Goal: Task Accomplishment & Management: Use online tool/utility

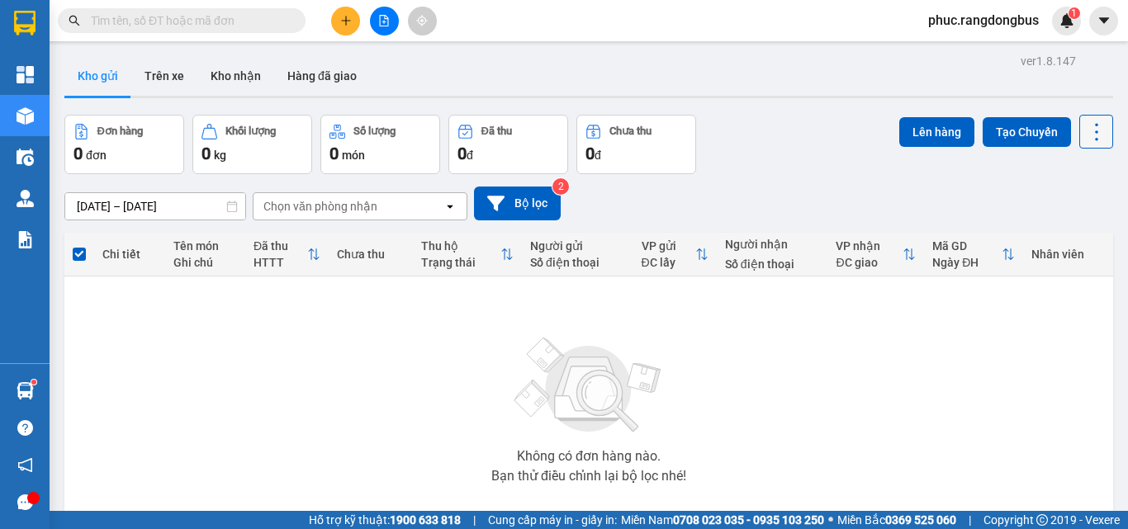
click at [1094, 126] on icon at bounding box center [1096, 132] width 23 height 23
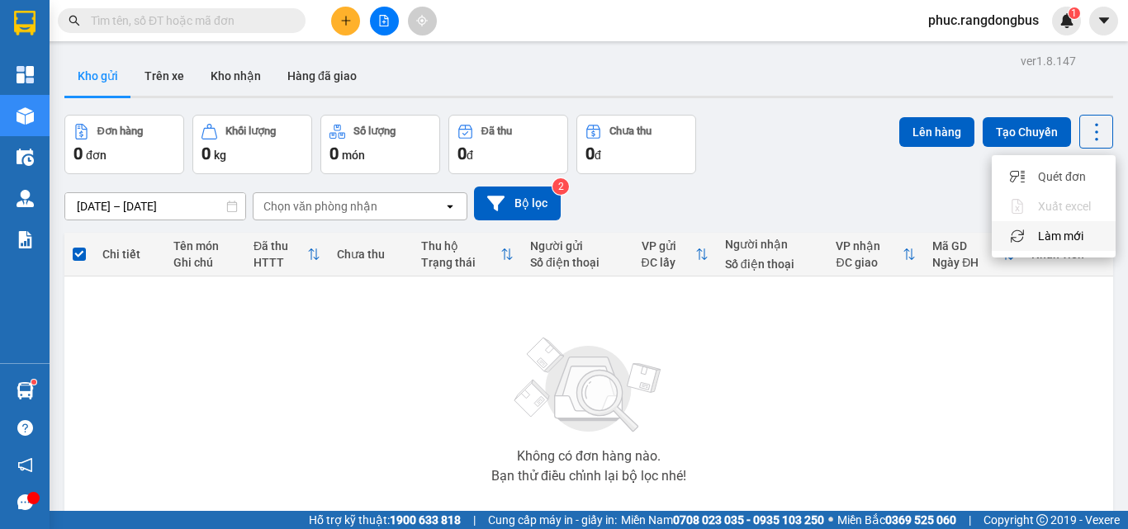
click at [1049, 244] on span "Làm mới" at bounding box center [1060, 236] width 45 height 17
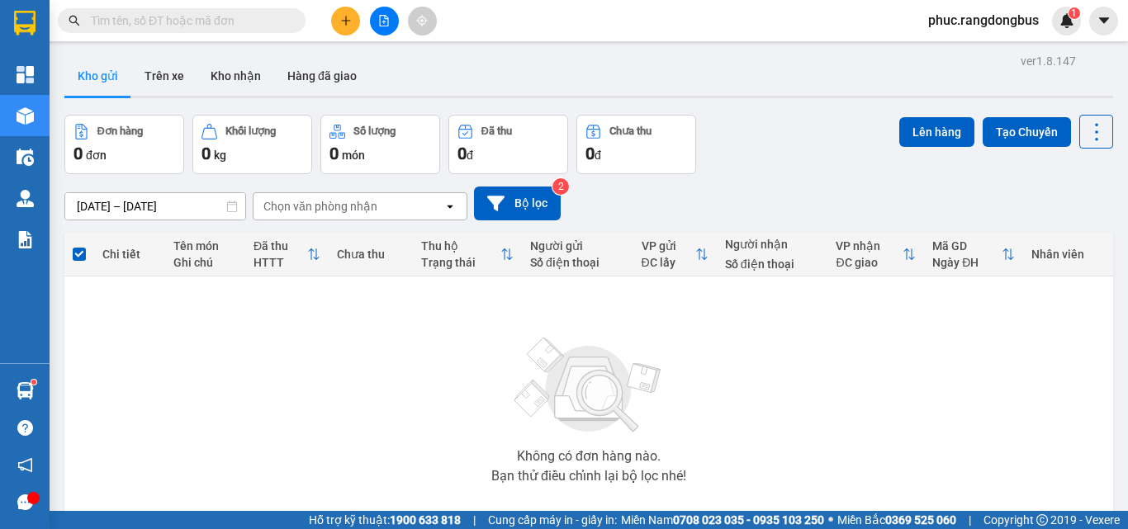
click at [1103, 130] on div "ver 1.8.147 Kho gửi Trên xe [PERSON_NAME] Hàng đã [PERSON_NAME] hàng 0 đơn [PER…" at bounding box center [589, 322] width 1062 height 545
click at [1085, 139] on icon at bounding box center [1096, 132] width 23 height 23
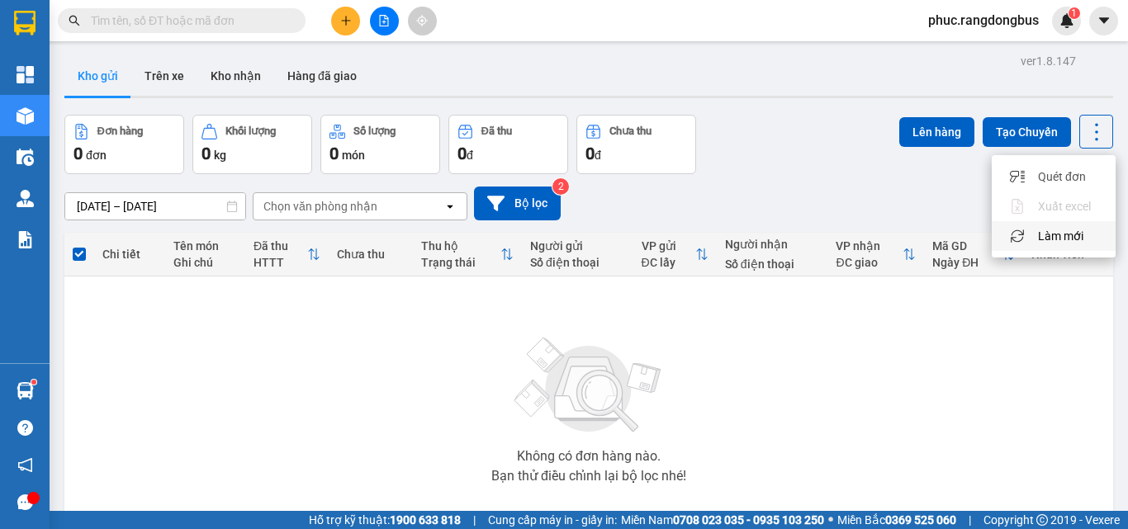
click at [1066, 242] on span "Làm mới" at bounding box center [1060, 236] width 45 height 17
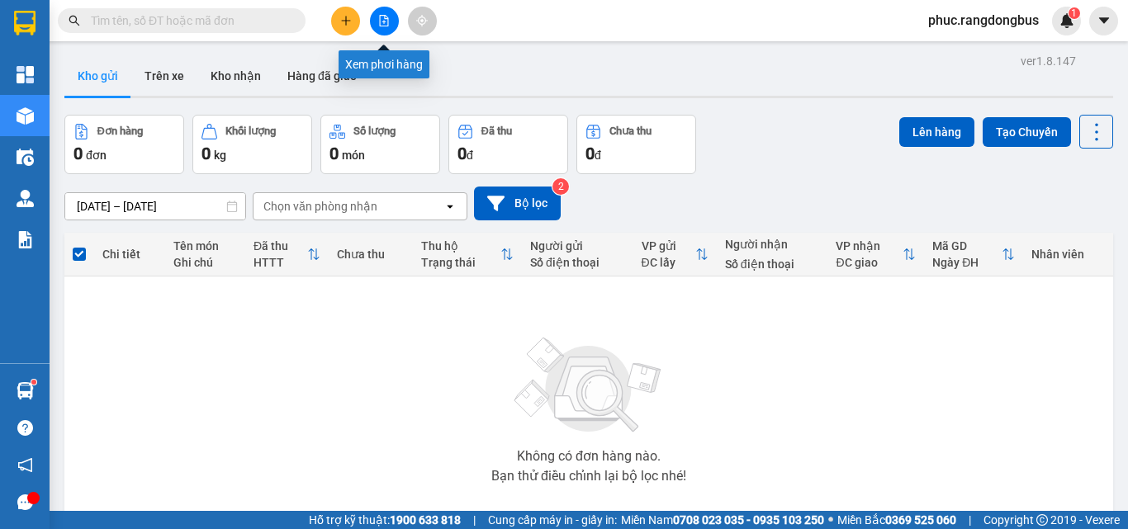
click at [387, 14] on button at bounding box center [384, 21] width 29 height 29
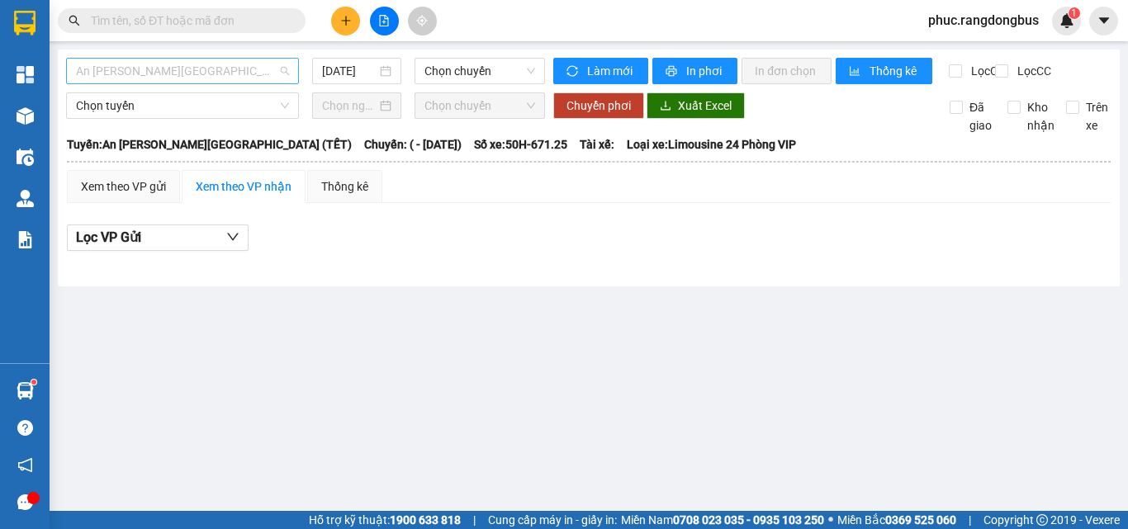
click at [197, 68] on span "An [PERSON_NAME][GEOGRAPHIC_DATA] (TẾT)" at bounding box center [182, 71] width 213 height 25
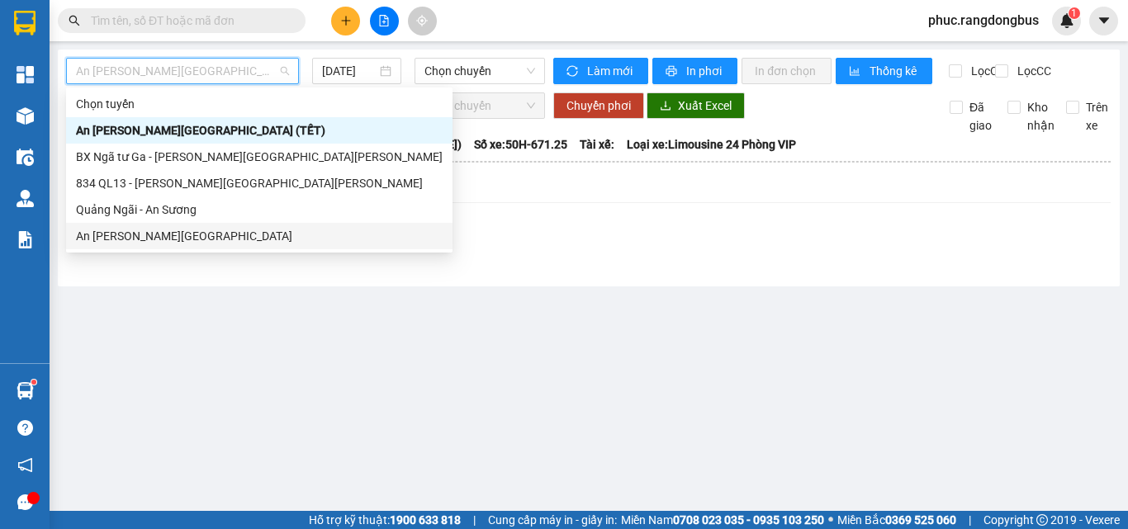
click at [185, 246] on div "An [PERSON_NAME][GEOGRAPHIC_DATA]" at bounding box center [259, 236] width 386 height 26
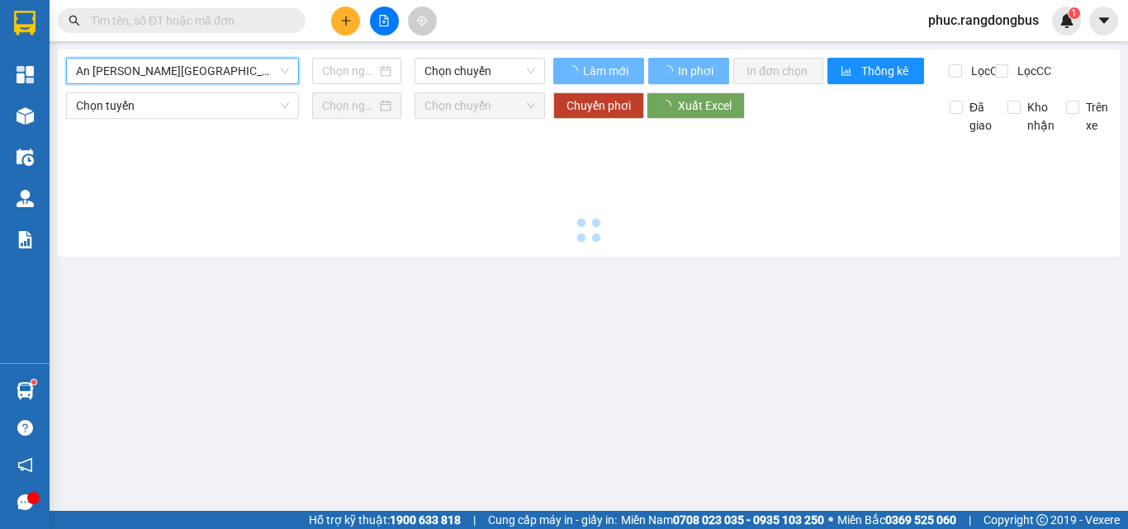
type input "[DATE]"
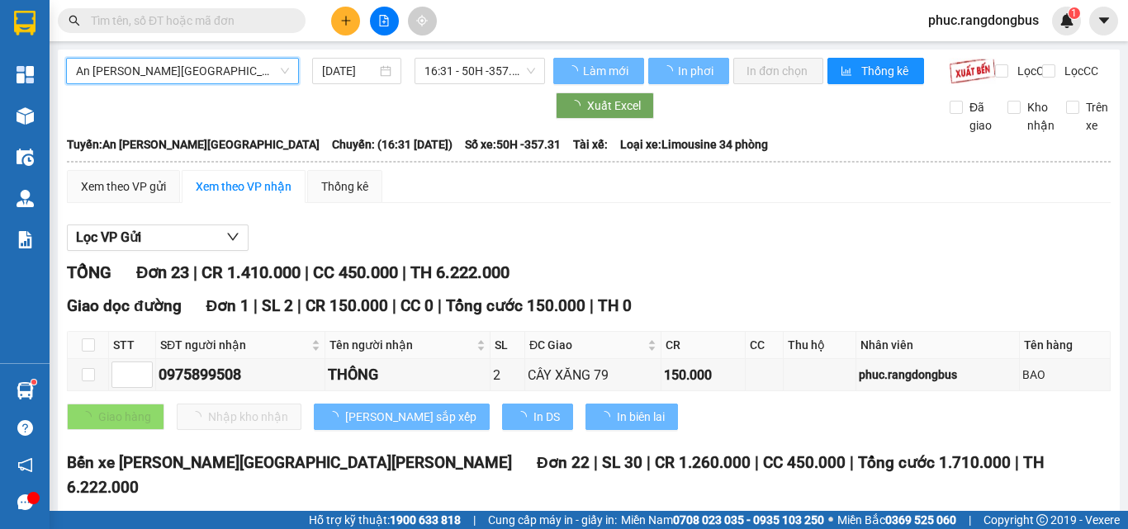
click at [508, 69] on span "16:31 - 50H -357.31" at bounding box center [479, 71] width 111 height 25
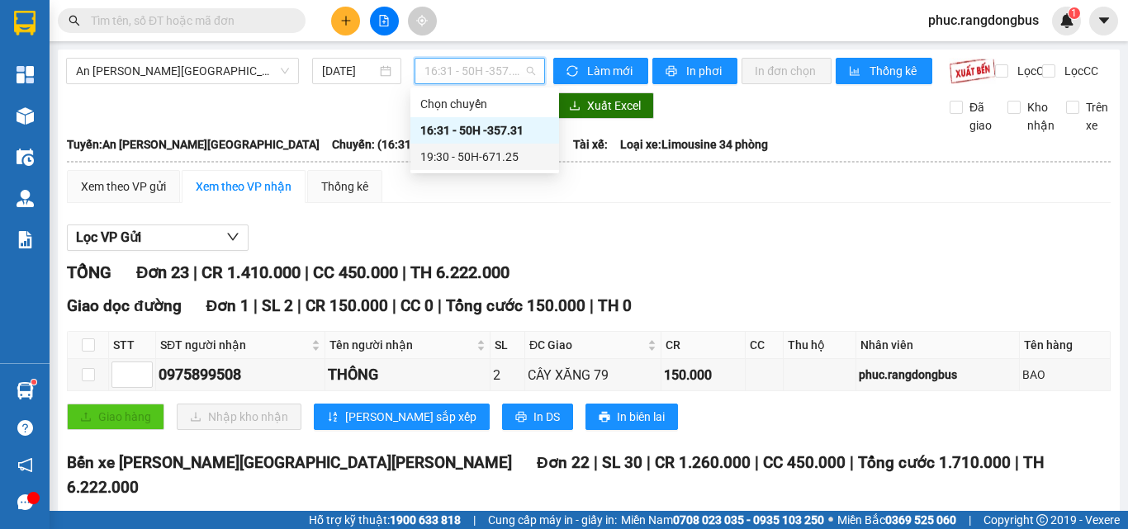
click at [533, 161] on div "19:30 - 50H-671.25" at bounding box center [484, 157] width 129 height 18
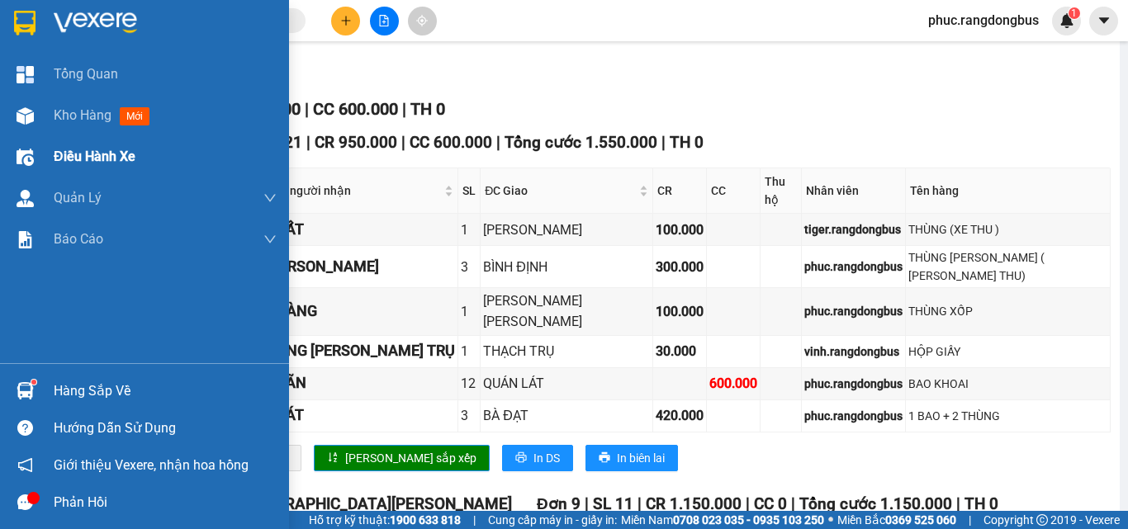
scroll to position [165, 0]
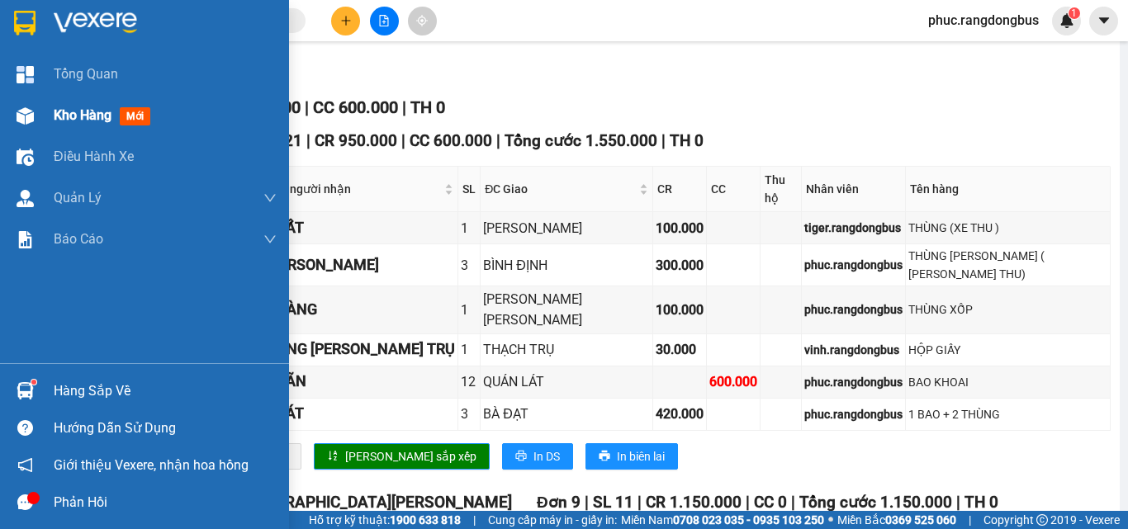
click at [80, 111] on span "Kho hàng" at bounding box center [83, 115] width 58 height 16
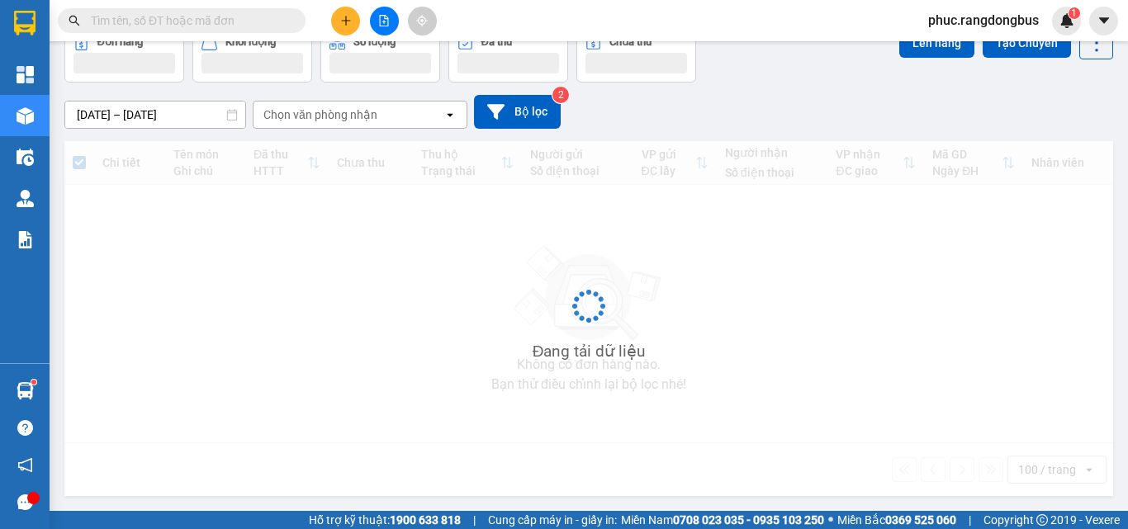
scroll to position [92, 0]
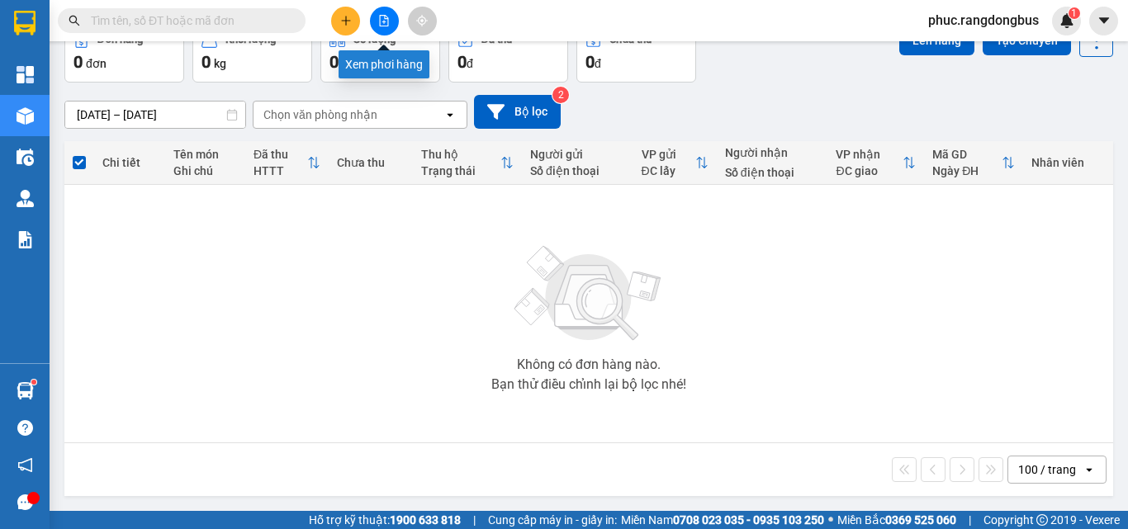
click at [394, 18] on button at bounding box center [384, 21] width 29 height 29
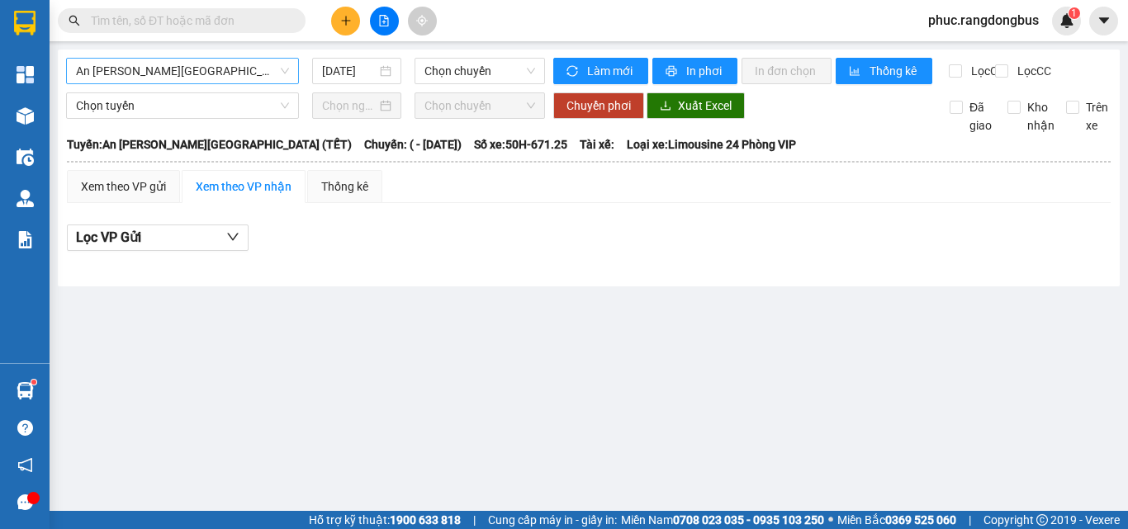
click at [201, 69] on span "An [PERSON_NAME][GEOGRAPHIC_DATA] (TẾT)" at bounding box center [182, 71] width 213 height 25
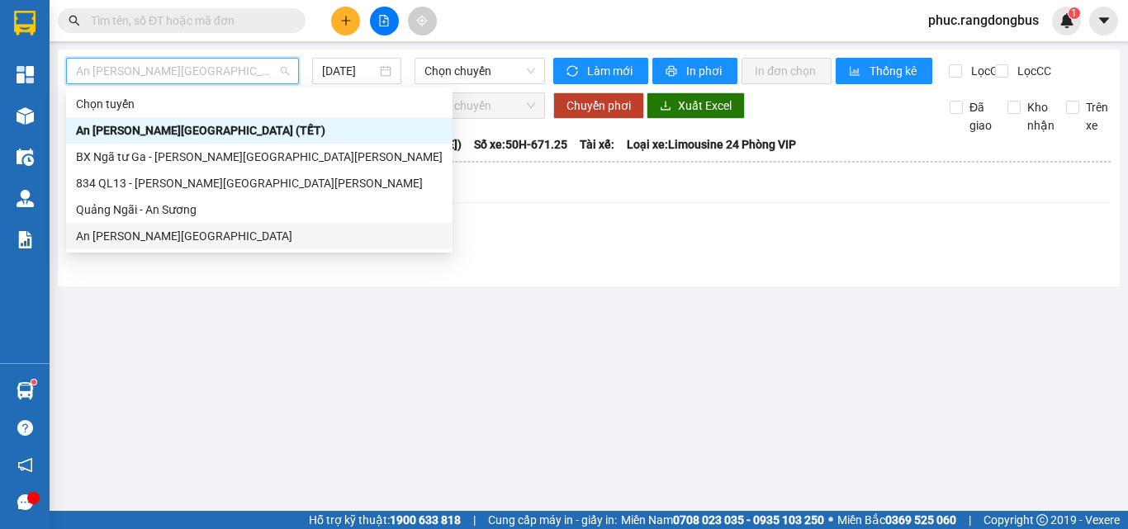
click at [205, 234] on div "An [PERSON_NAME][GEOGRAPHIC_DATA]" at bounding box center [259, 236] width 367 height 18
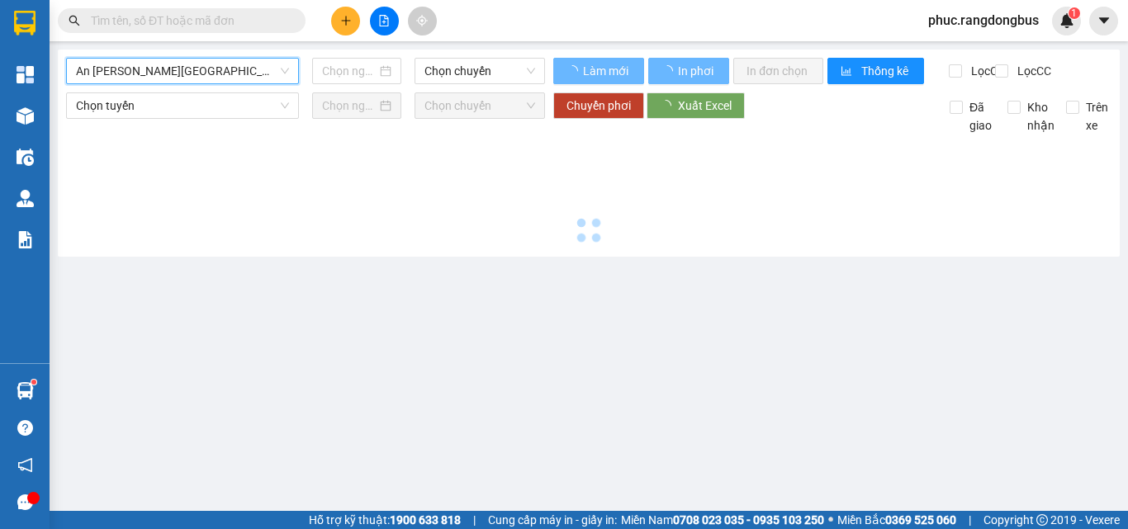
type input "[DATE]"
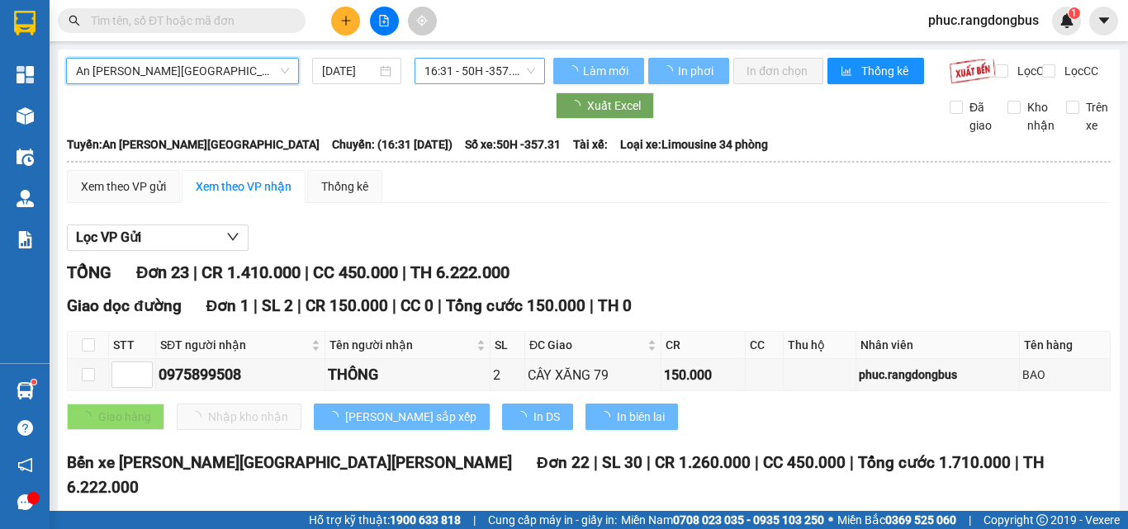
click at [496, 64] on span "16:31 - 50H -357.31" at bounding box center [479, 71] width 111 height 25
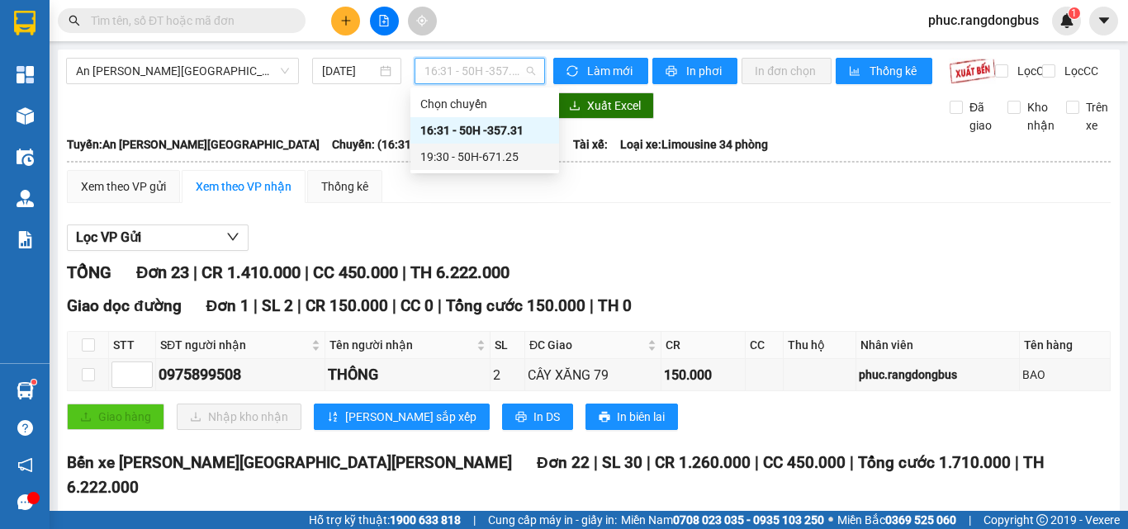
click at [509, 159] on div "19:30 - 50H-671.25" at bounding box center [484, 157] width 129 height 18
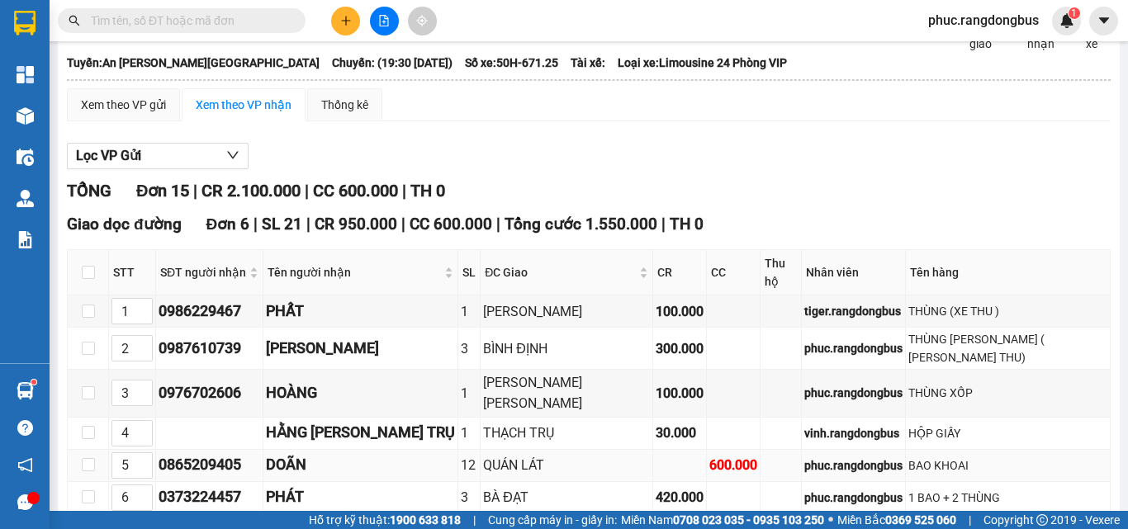
scroll to position [248, 0]
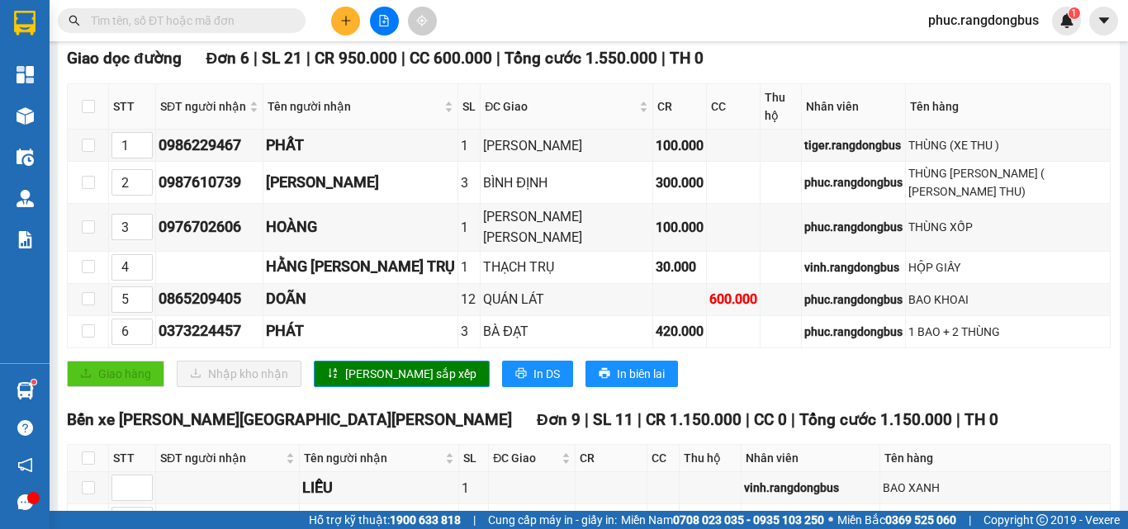
click at [80, 110] on th at bounding box center [88, 106] width 41 height 45
click at [89, 113] on input "checkbox" at bounding box center [88, 106] width 13 height 13
checkbox input "true"
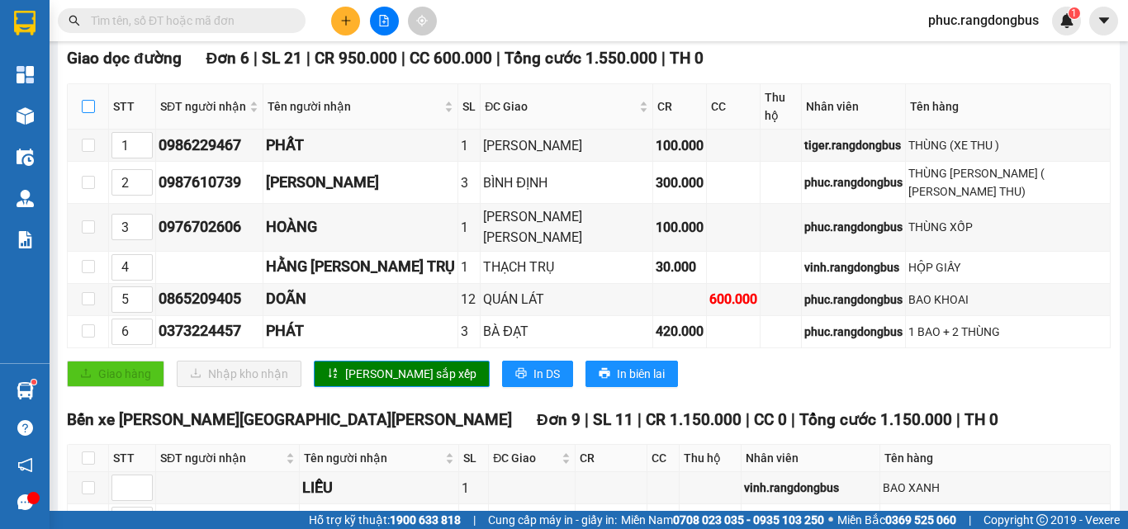
checkbox input "true"
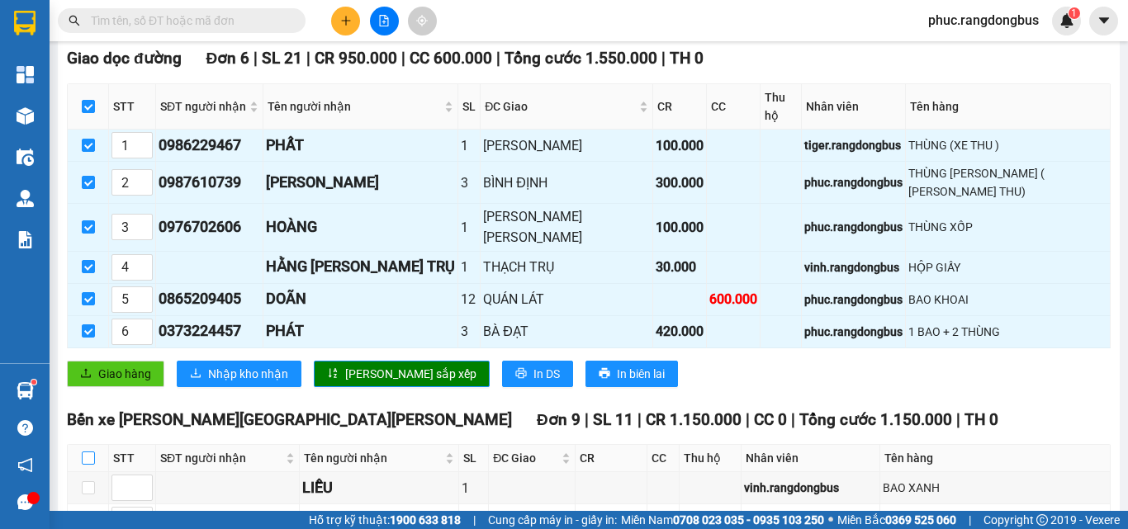
click at [92, 452] on input "checkbox" at bounding box center [88, 458] width 13 height 13
checkbox input "true"
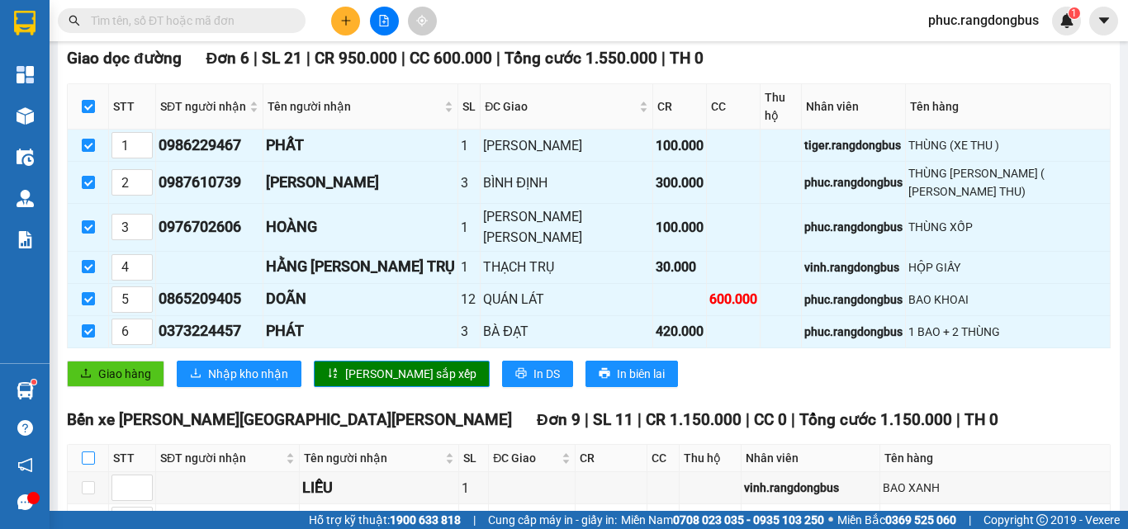
checkbox input "true"
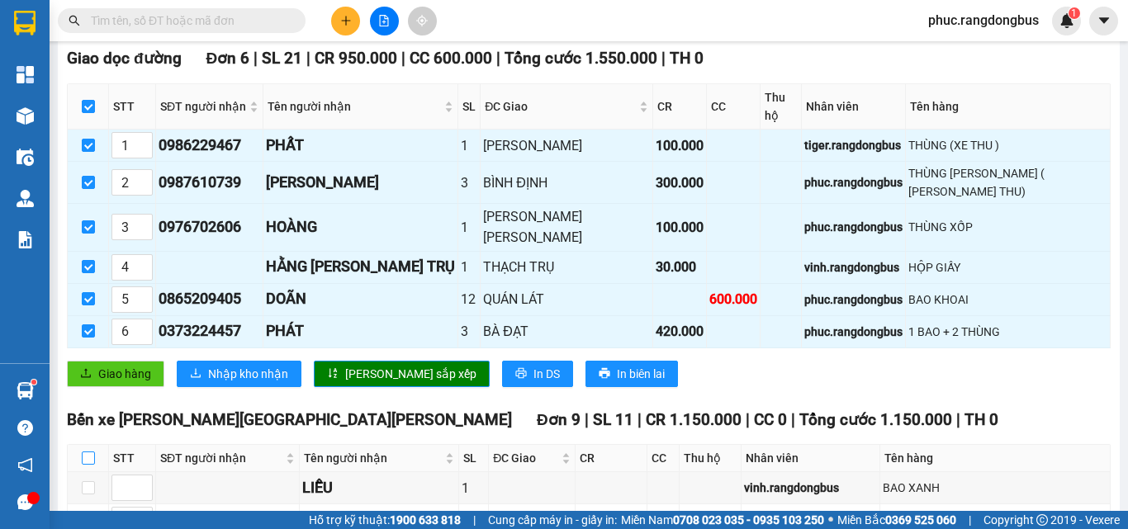
checkbox input "true"
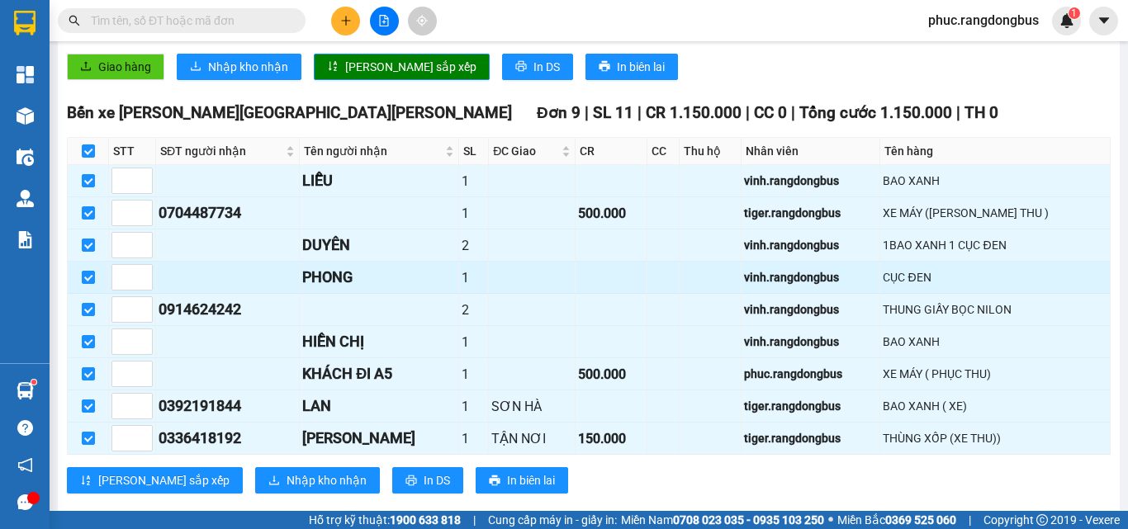
scroll to position [0, 0]
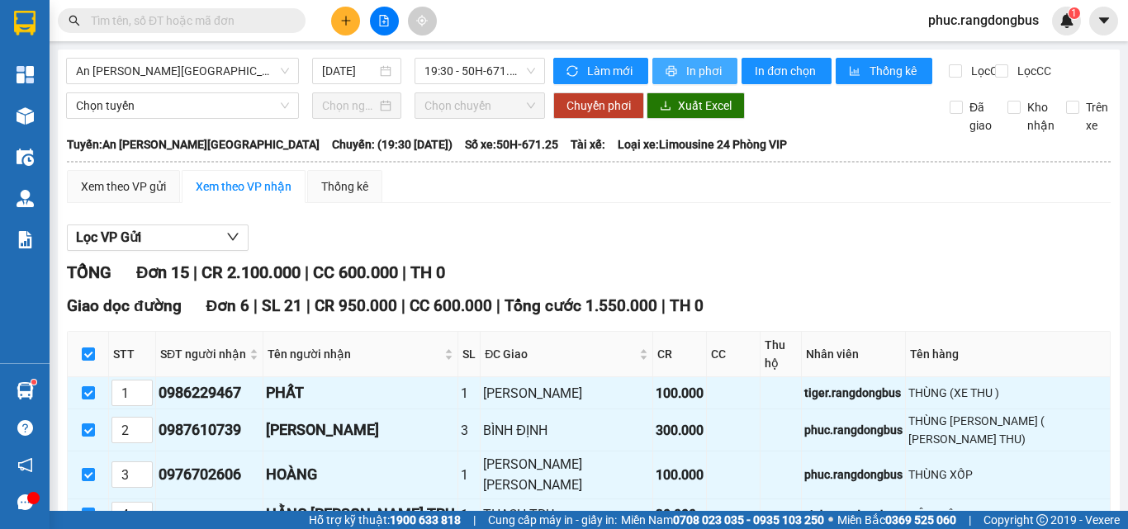
click at [689, 68] on span "In phơi" at bounding box center [705, 71] width 38 height 18
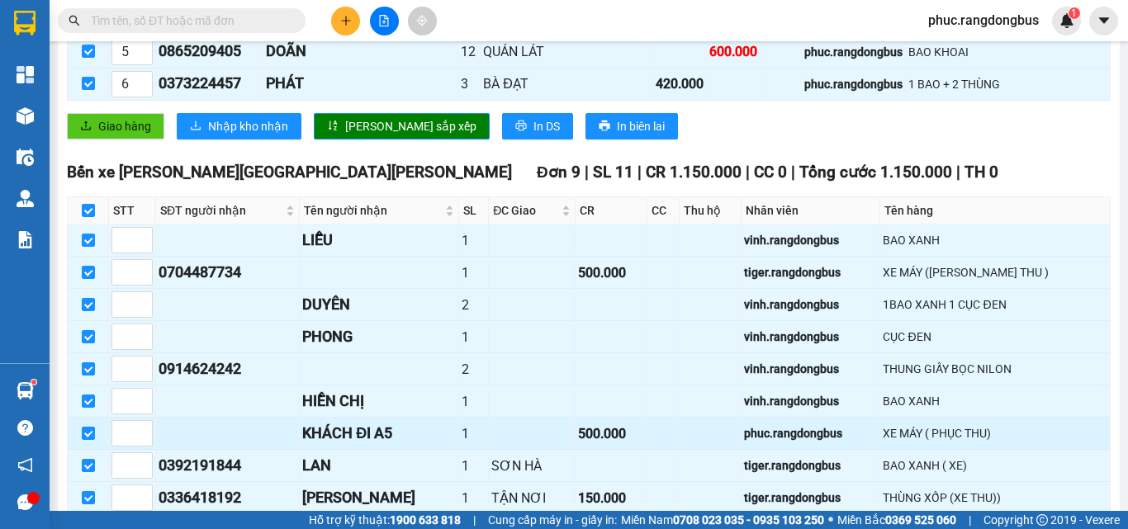
scroll to position [555, 0]
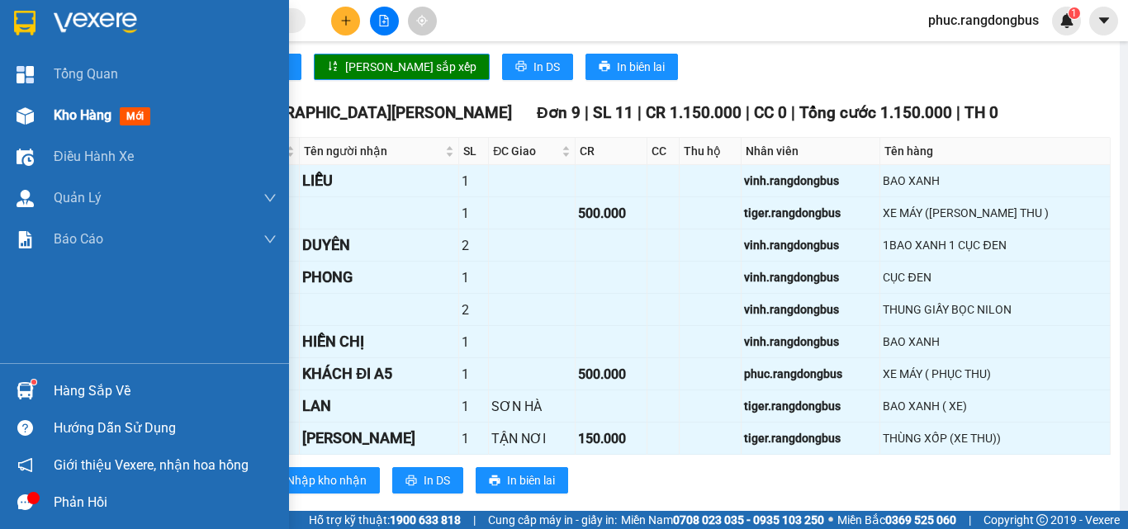
click at [139, 112] on span "mới" at bounding box center [135, 116] width 31 height 18
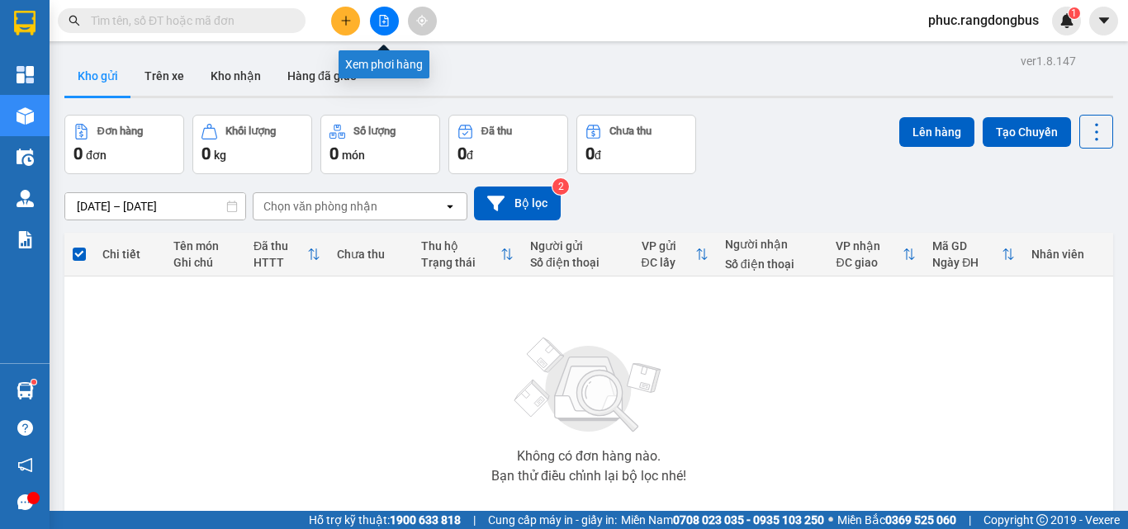
click at [374, 19] on button at bounding box center [384, 21] width 29 height 29
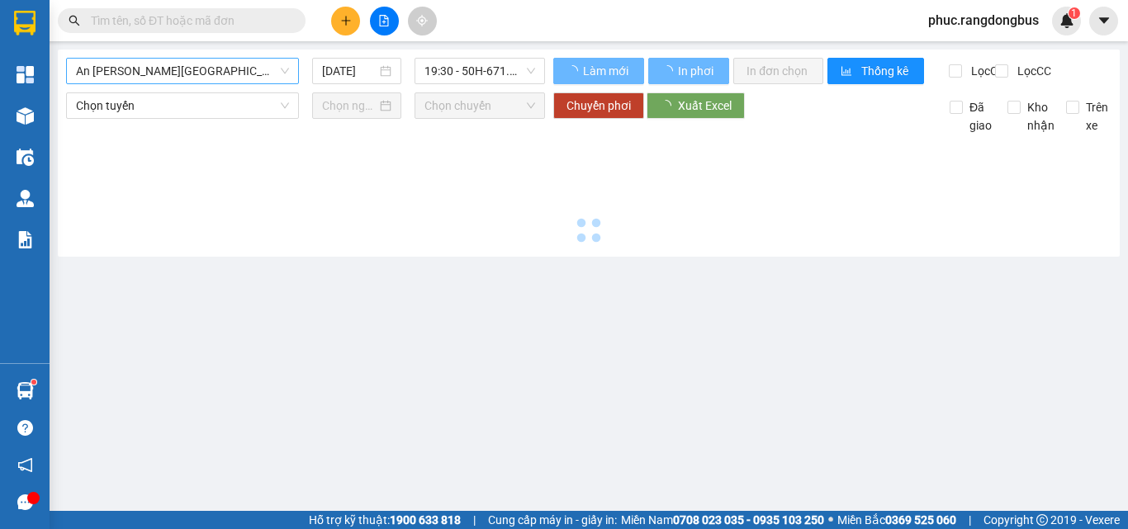
click at [187, 70] on span "An [PERSON_NAME][GEOGRAPHIC_DATA] (TẾT)" at bounding box center [182, 71] width 213 height 25
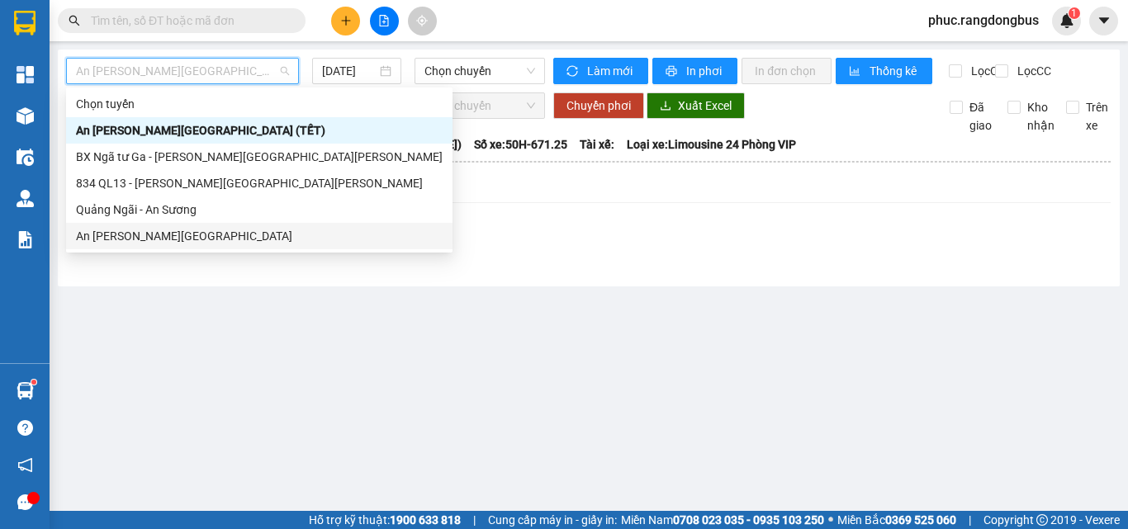
click at [195, 236] on div "An [PERSON_NAME][GEOGRAPHIC_DATA]" at bounding box center [259, 236] width 367 height 18
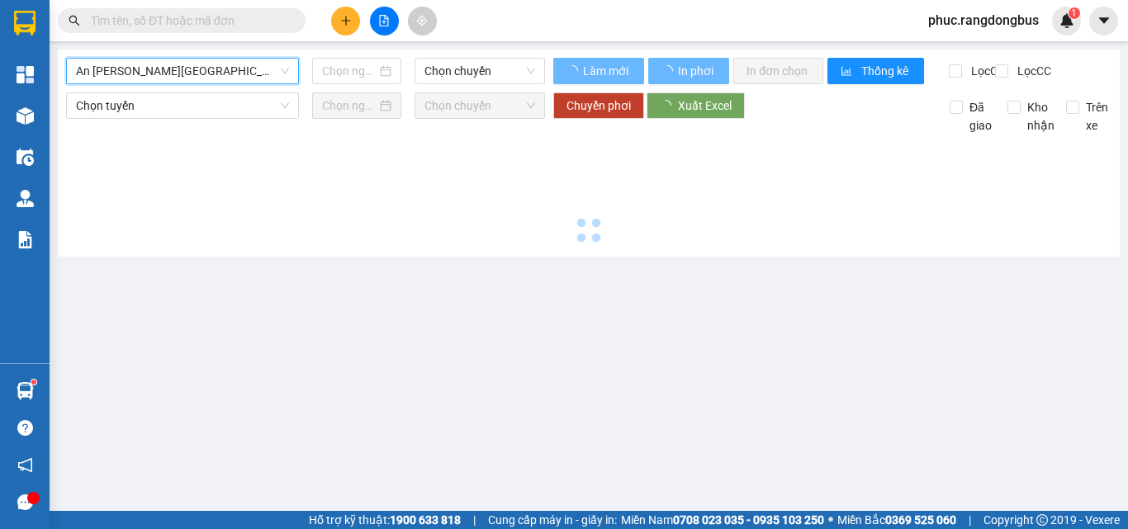
type input "[DATE]"
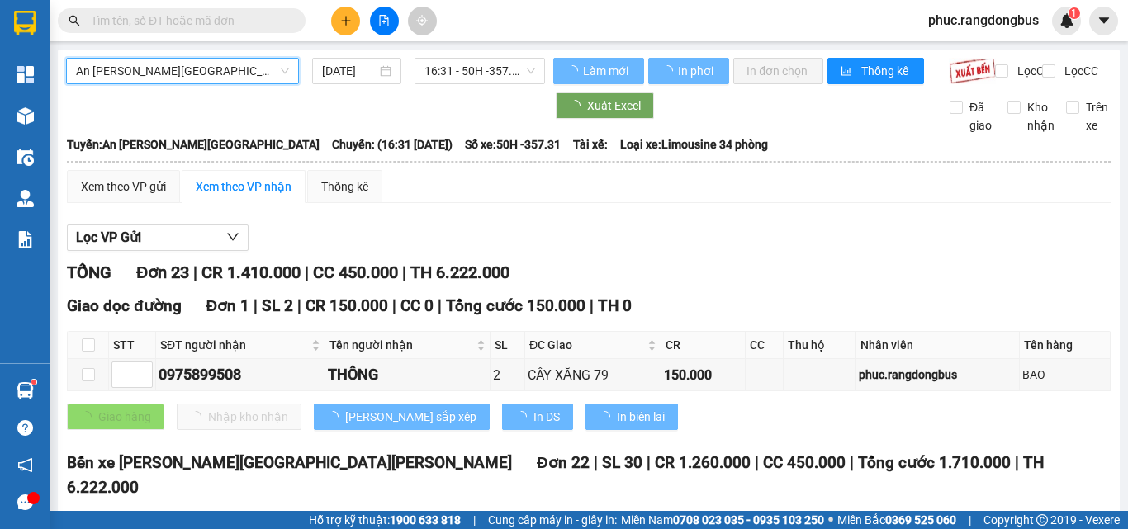
click at [487, 70] on span "16:31 - 50H -357.31" at bounding box center [479, 71] width 111 height 25
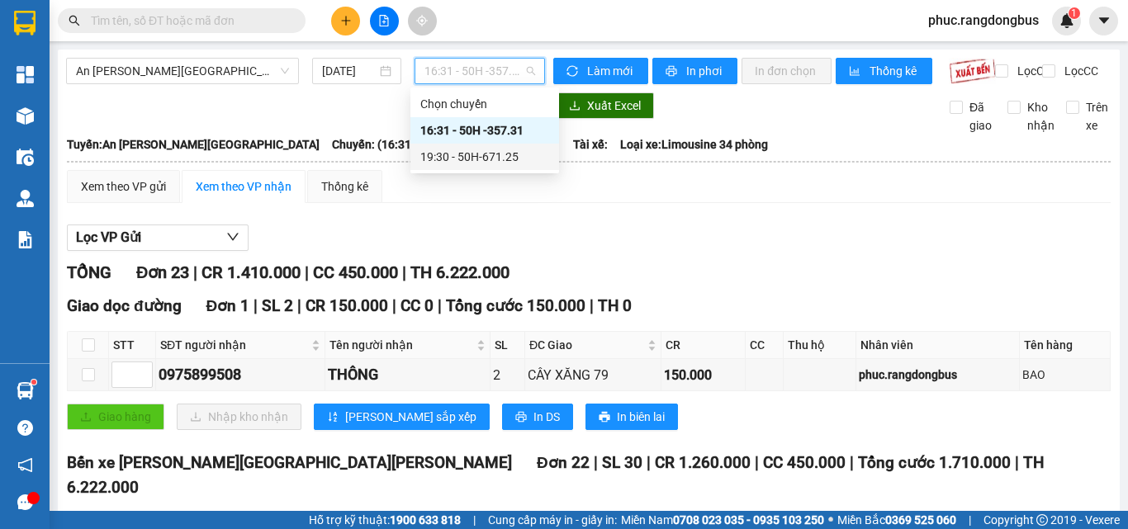
click at [510, 163] on div "19:30 - 50H-671.25" at bounding box center [484, 157] width 129 height 18
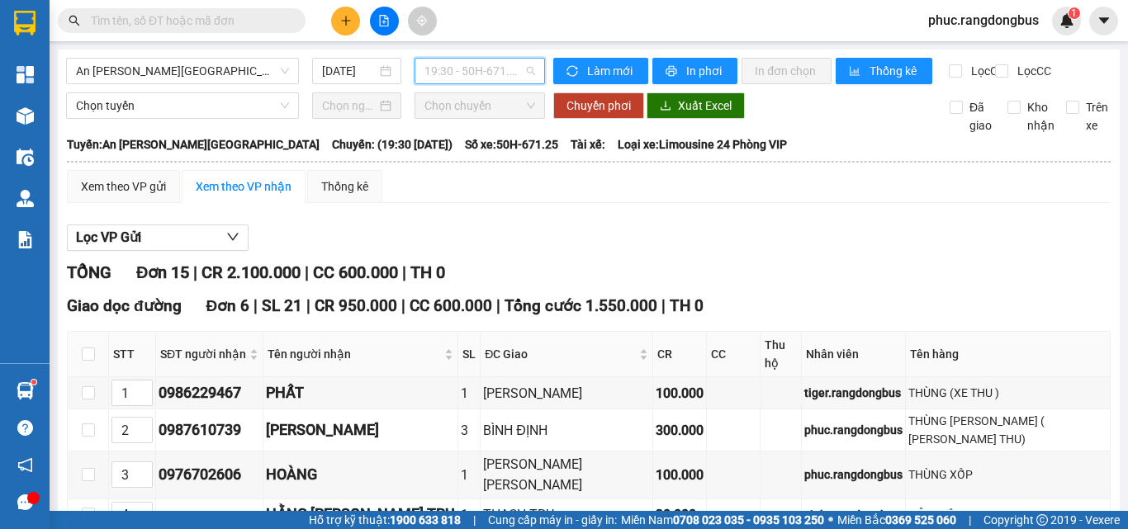
click at [438, 69] on span "19:30 - 50H-671.25" at bounding box center [479, 71] width 111 height 25
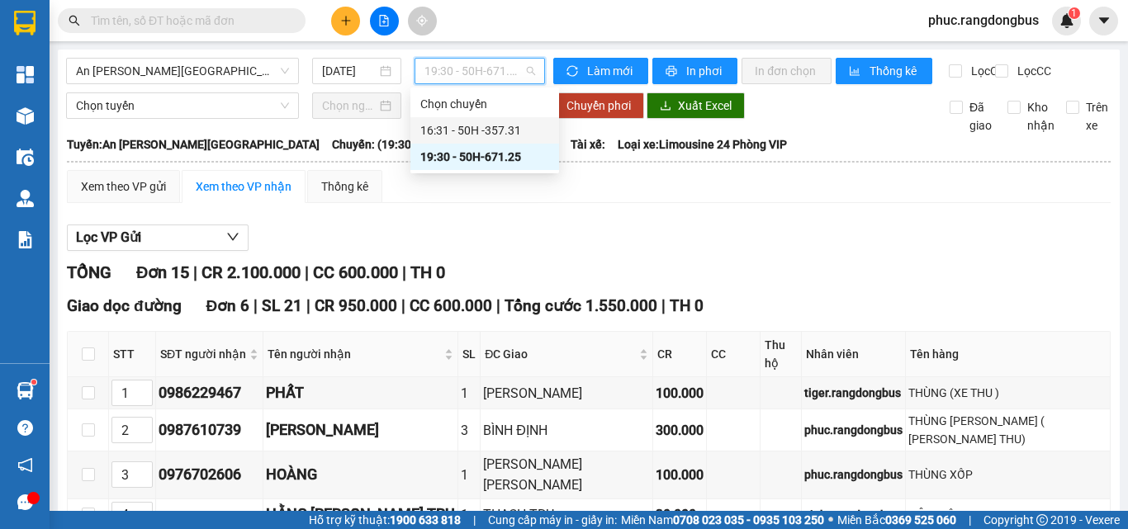
click at [526, 139] on div "16:31 - 50H -357.31" at bounding box center [484, 130] width 129 height 18
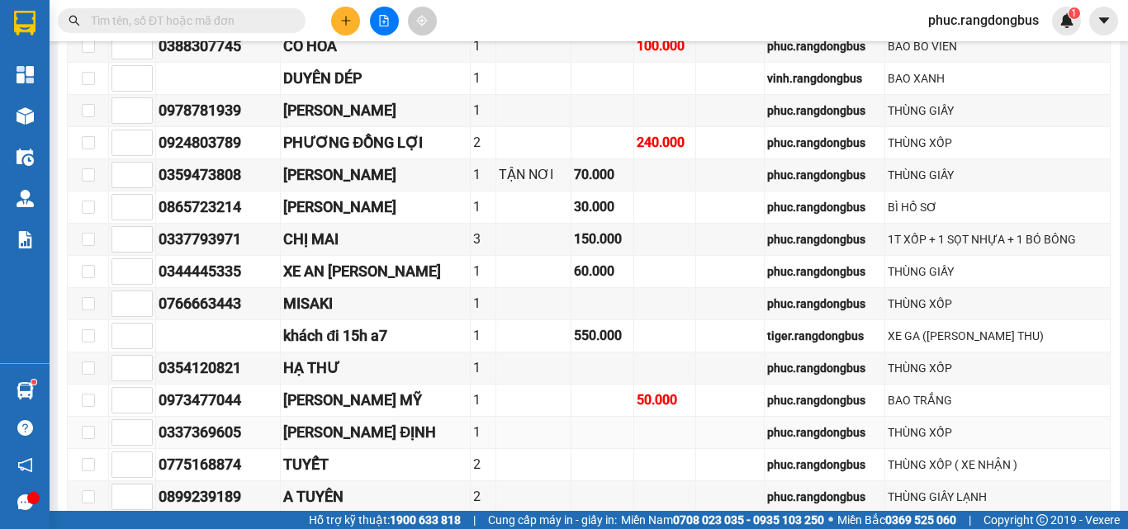
scroll to position [661, 0]
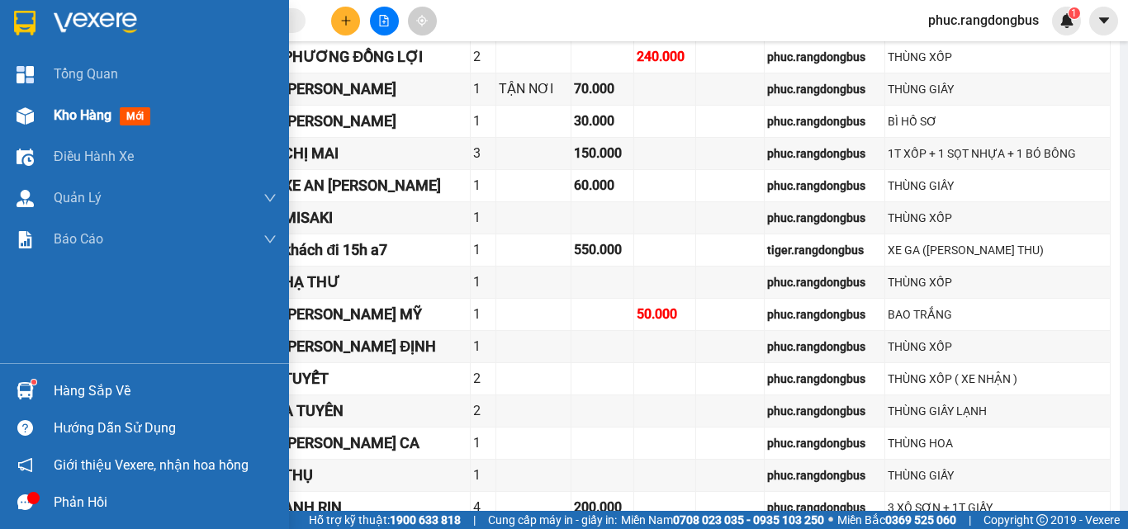
click at [58, 113] on span "Kho hàng" at bounding box center [83, 115] width 58 height 16
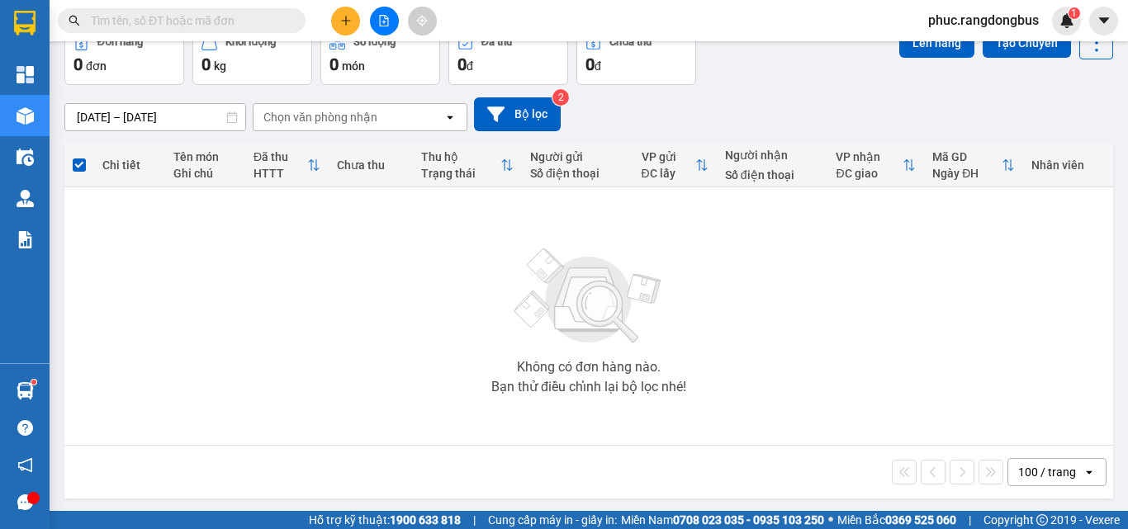
scroll to position [92, 0]
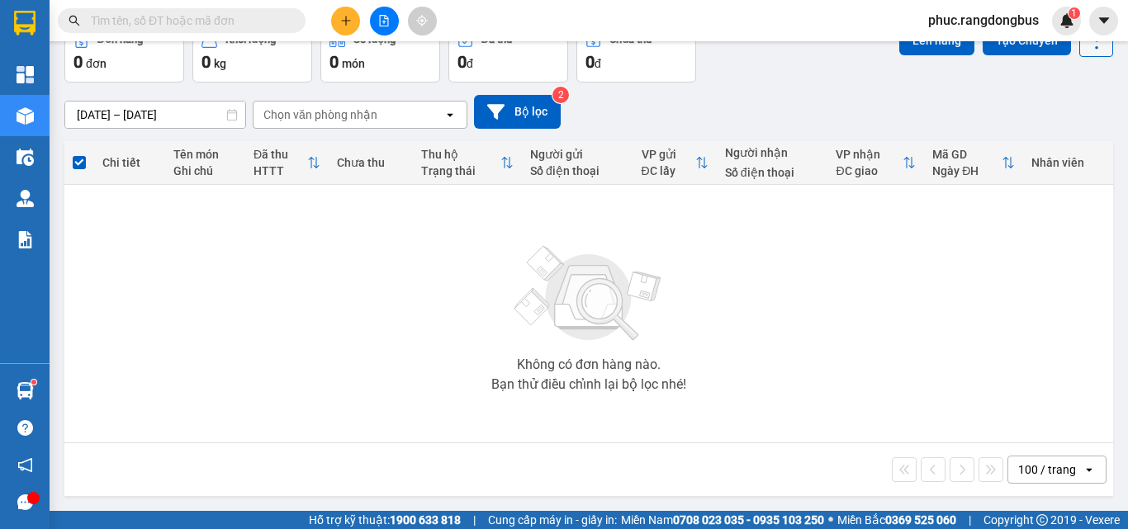
click at [1093, 47] on icon at bounding box center [1096, 40] width 23 height 23
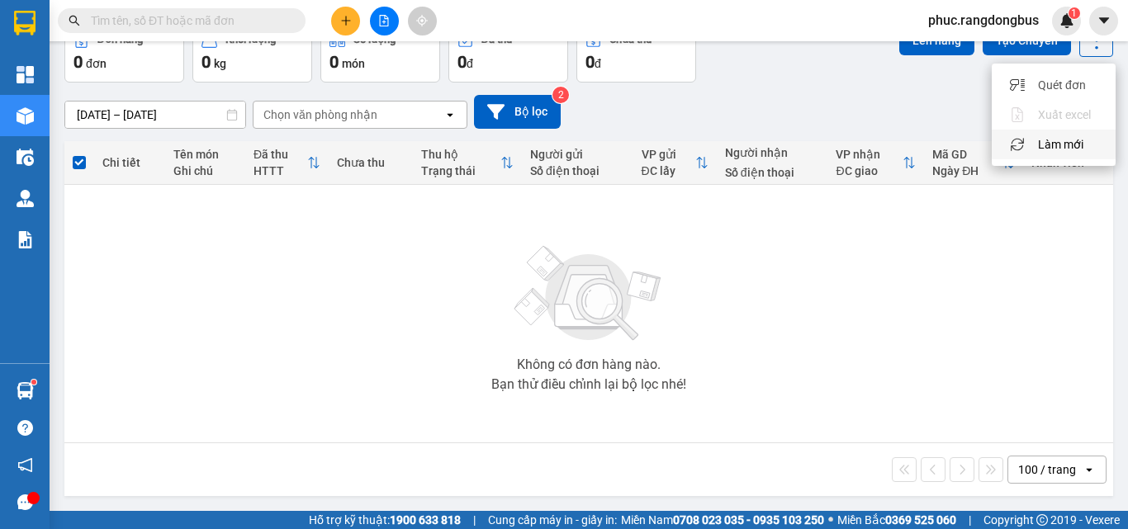
click at [1089, 149] on div "Làm mới" at bounding box center [1053, 144] width 97 height 17
